Goal: Task Accomplishment & Management: Use online tool/utility

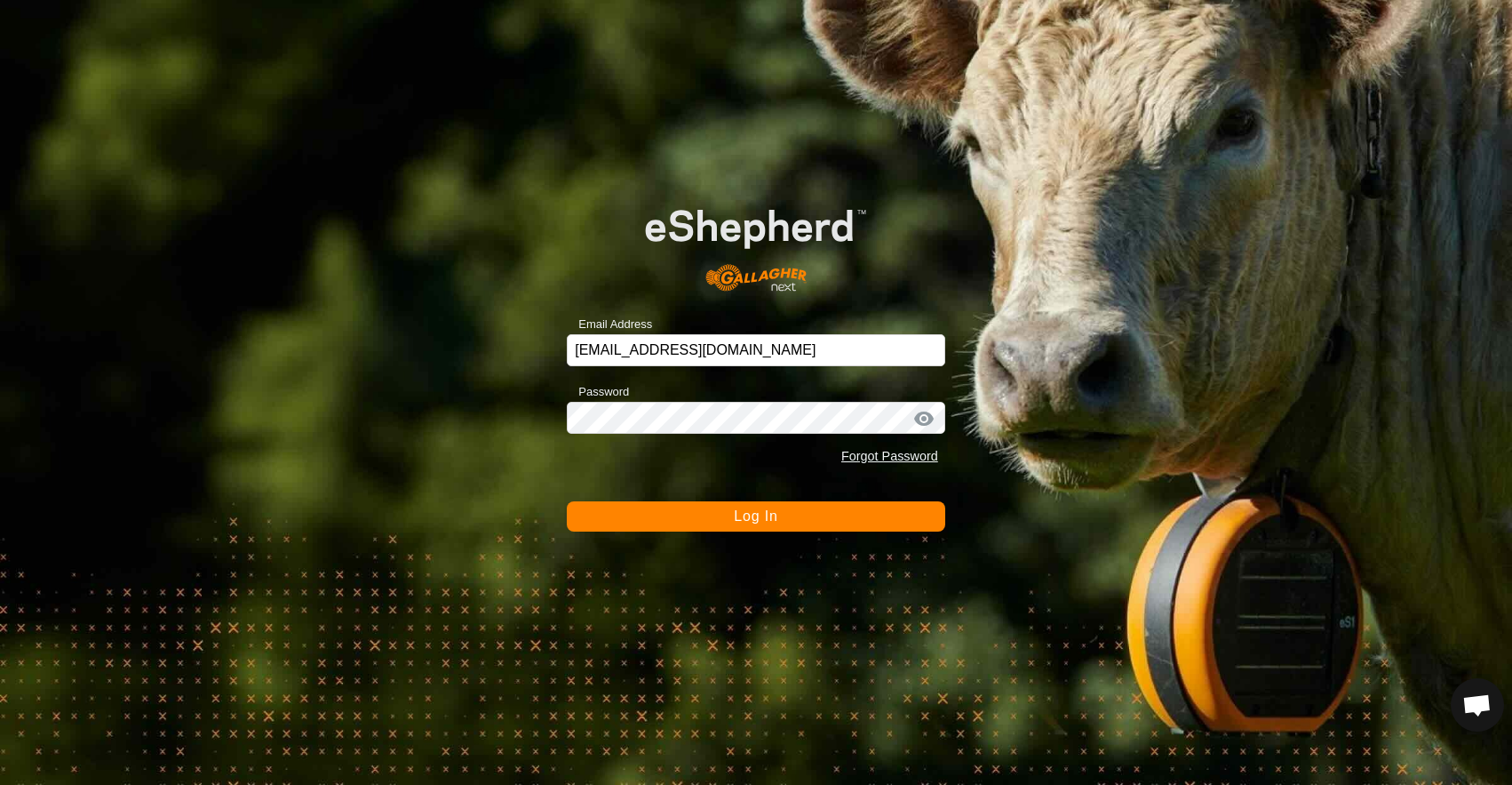
click at [735, 512] on span "Log In" at bounding box center [756, 516] width 43 height 15
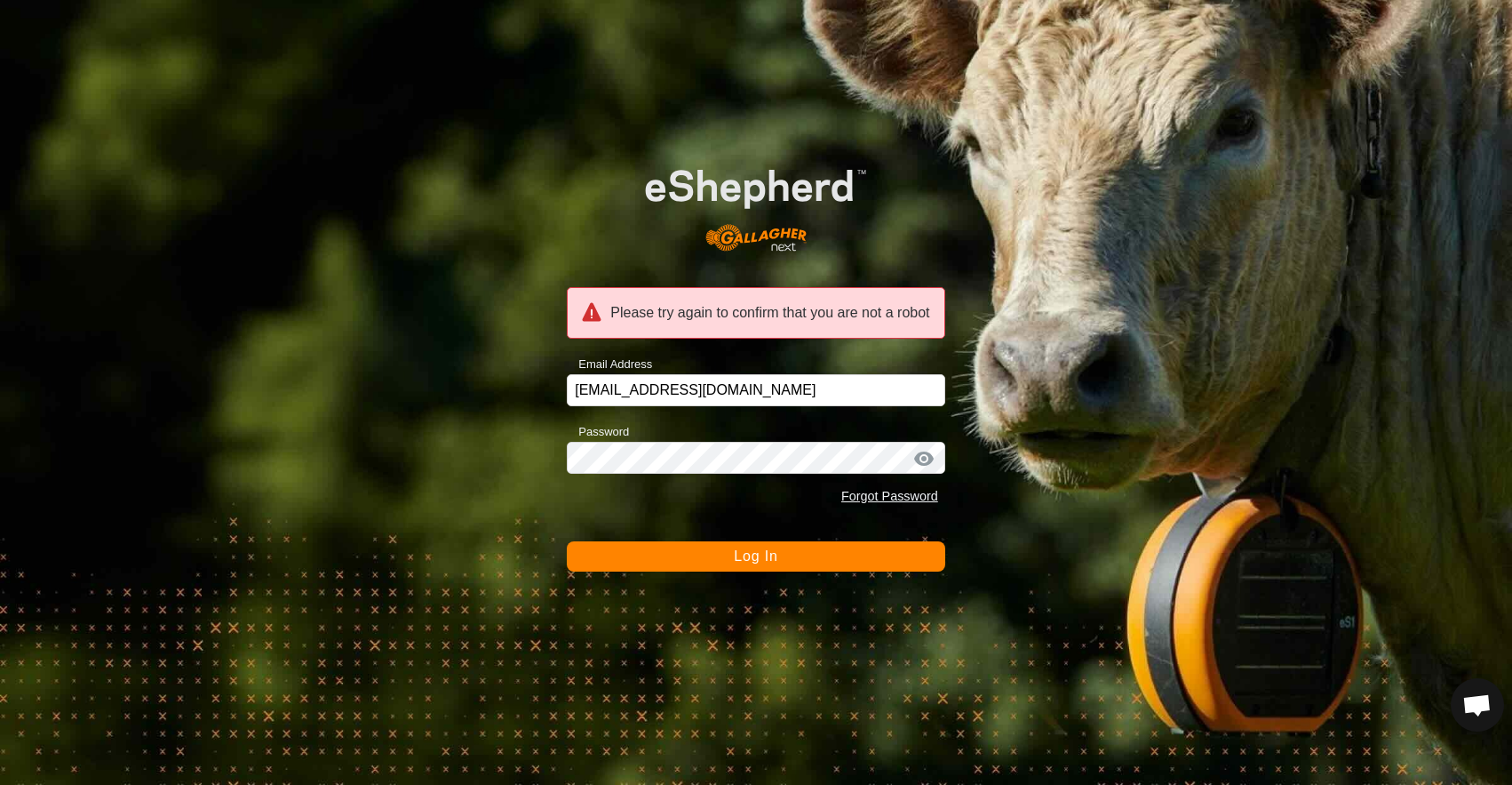
click at [725, 571] on button "Log In" at bounding box center [756, 556] width 378 height 30
click at [741, 562] on span "Log In" at bounding box center [756, 556] width 43 height 15
click at [750, 388] on input "[EMAIL_ADDRESS][DOMAIN_NAME]" at bounding box center [756, 390] width 378 height 32
click at [706, 555] on button "Log In" at bounding box center [756, 556] width 378 height 30
click at [928, 457] on div at bounding box center [924, 458] width 26 height 18
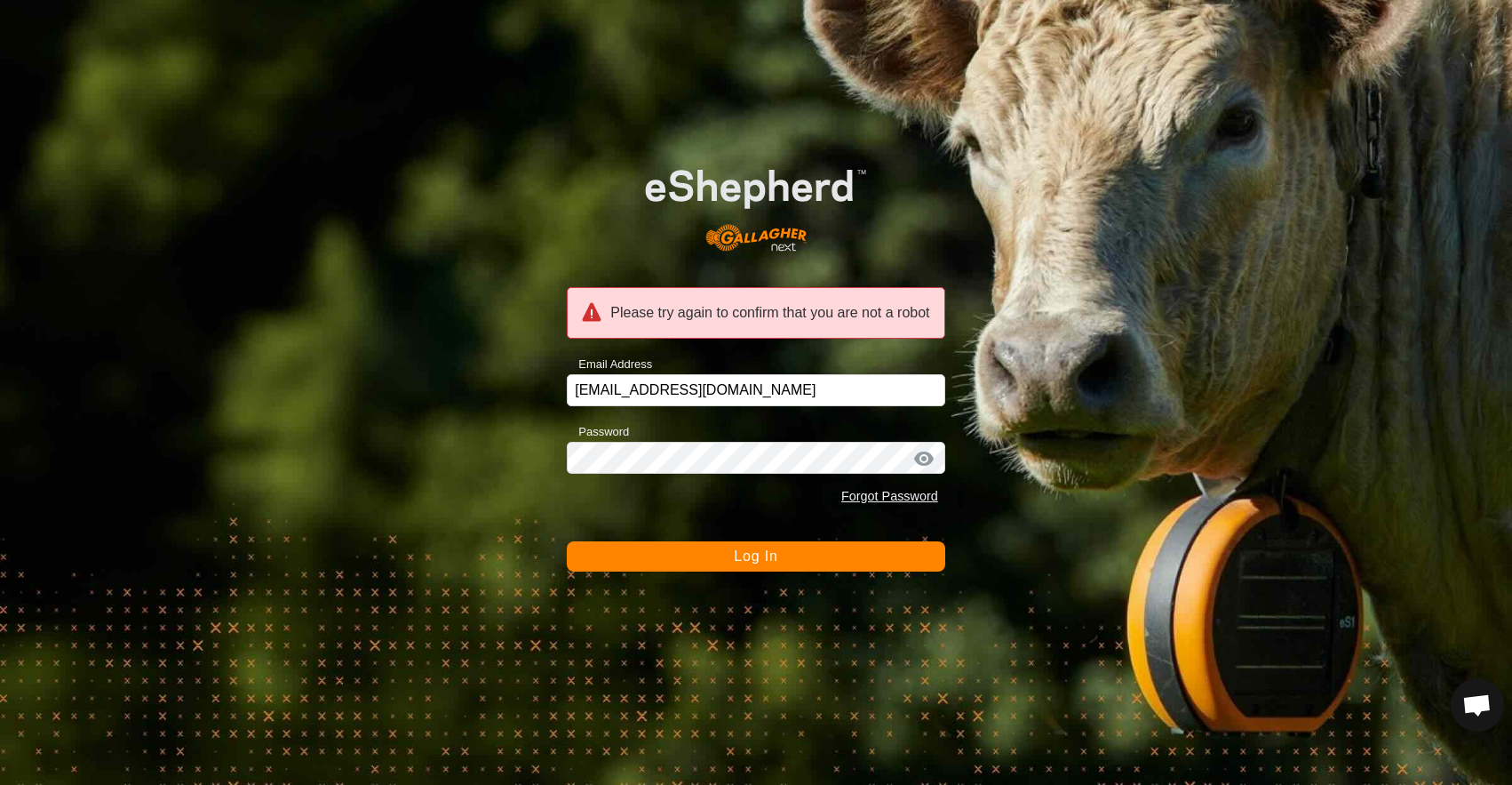
click at [928, 461] on div at bounding box center [924, 458] width 26 height 18
click at [862, 561] on button "Log In" at bounding box center [756, 556] width 378 height 30
click at [884, 228] on img at bounding box center [756, 202] width 302 height 129
click at [926, 455] on div at bounding box center [924, 458] width 26 height 18
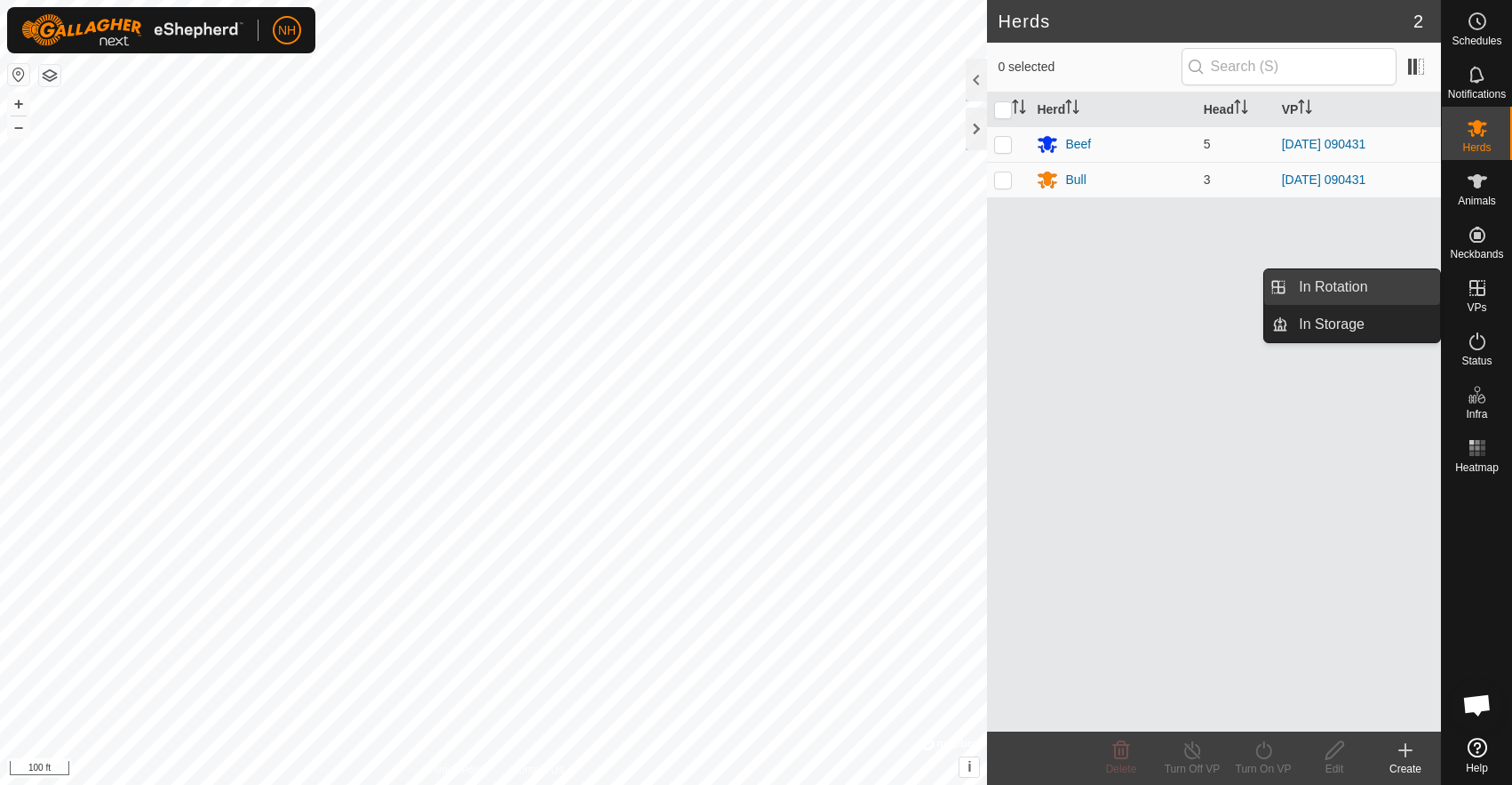
click at [1332, 277] on link "In Rotation" at bounding box center [1364, 287] width 152 height 36
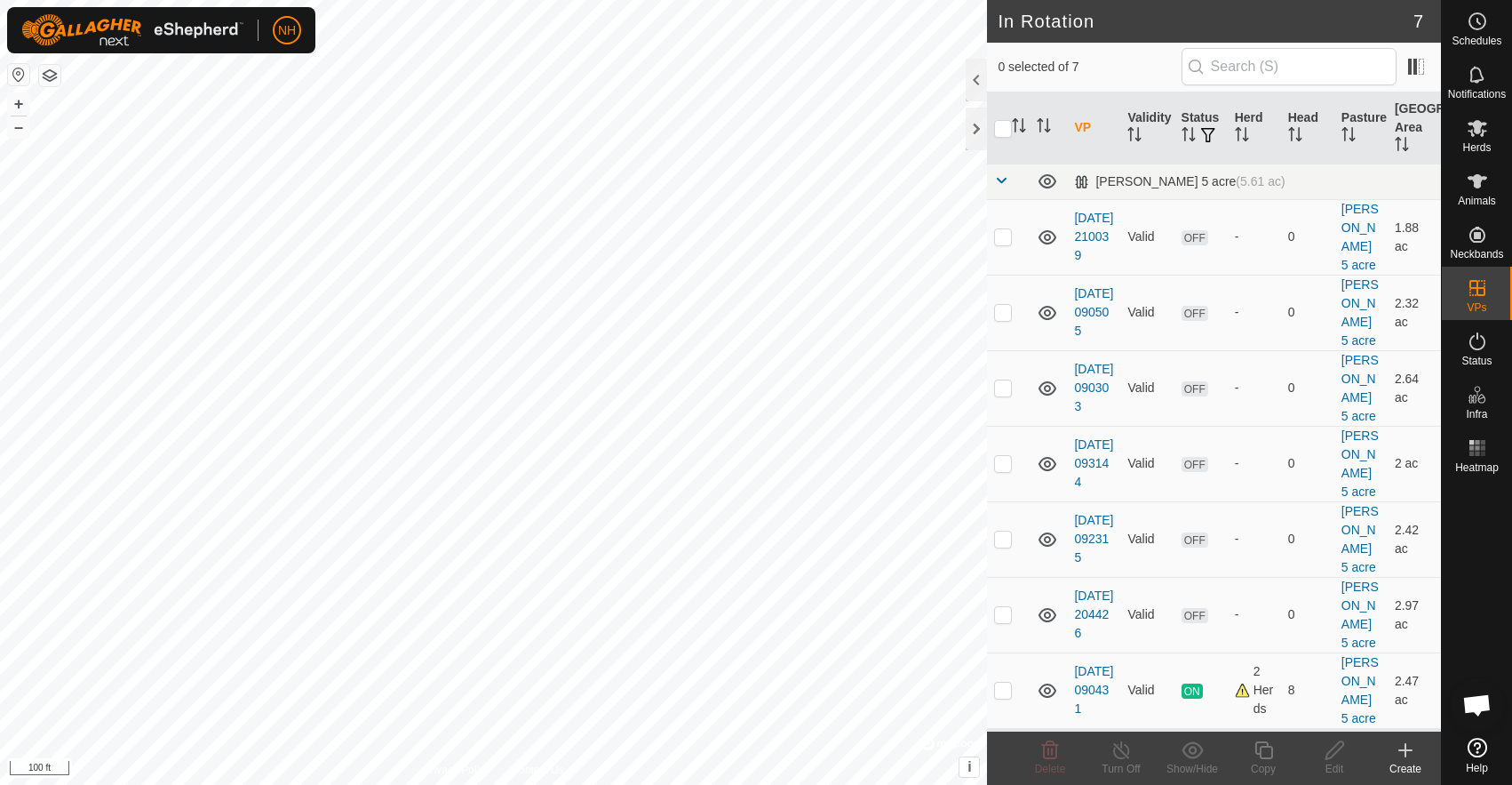
click at [1414, 756] on icon at bounding box center [1405, 749] width 22 height 22
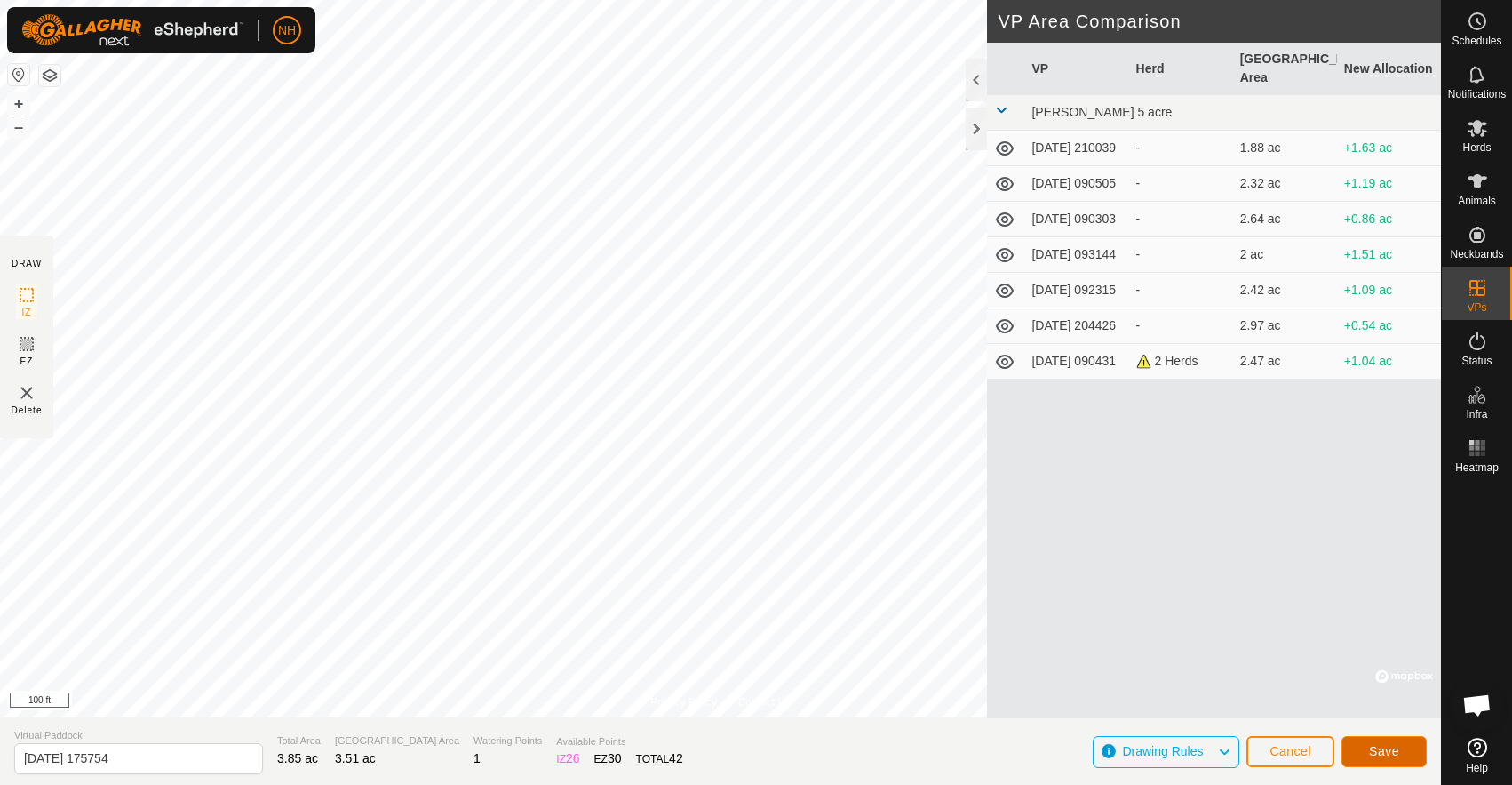
click at [1386, 749] on span "Save" at bounding box center [1383, 750] width 30 height 14
